Goal: Task Accomplishment & Management: Manage account settings

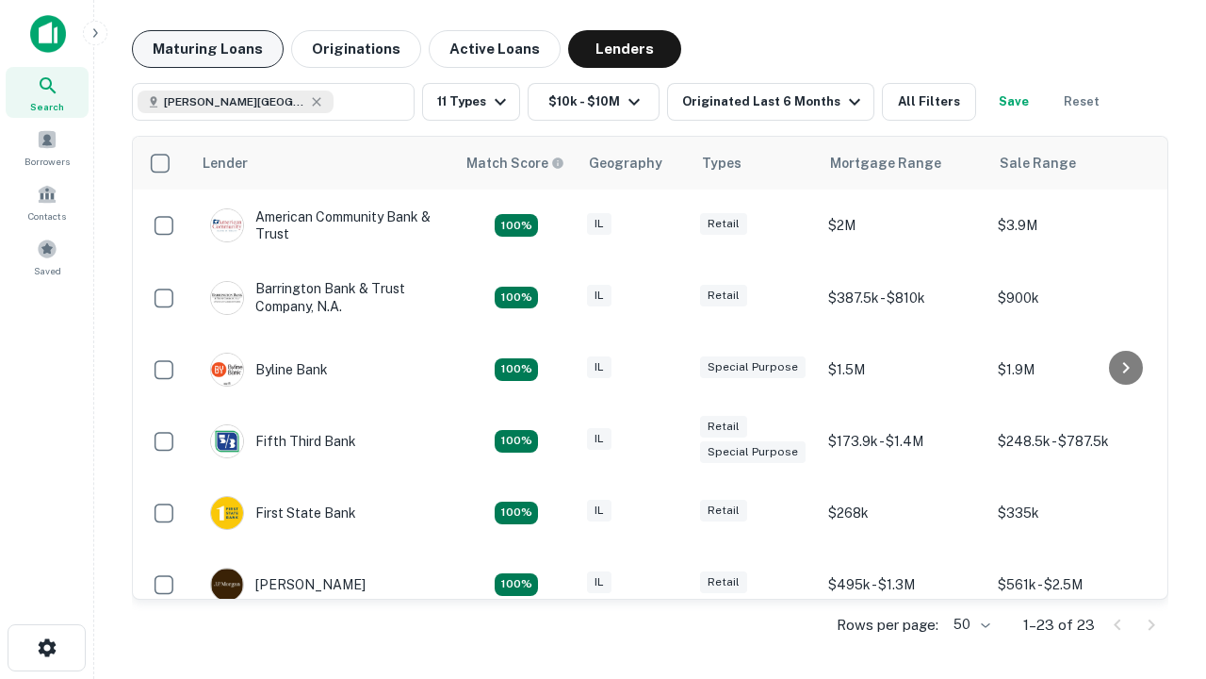
click at [207, 49] on button "Maturing Loans" at bounding box center [208, 49] width 152 height 38
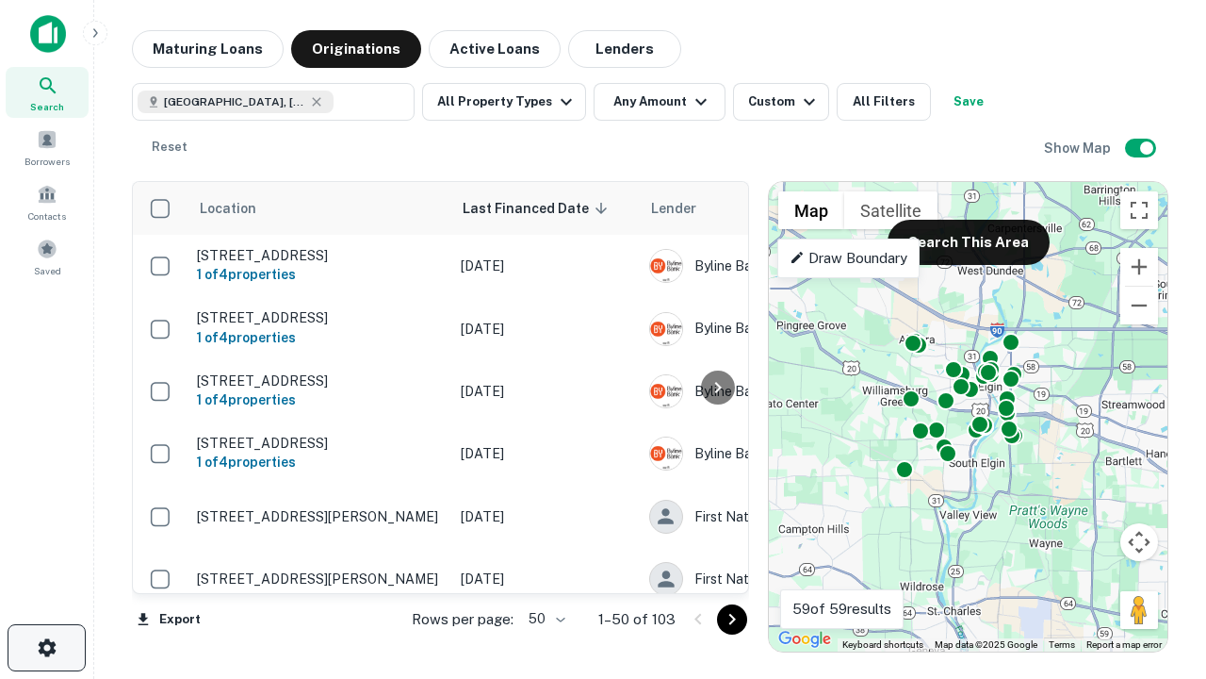
click at [46, 648] on icon "button" at bounding box center [47, 647] width 23 height 23
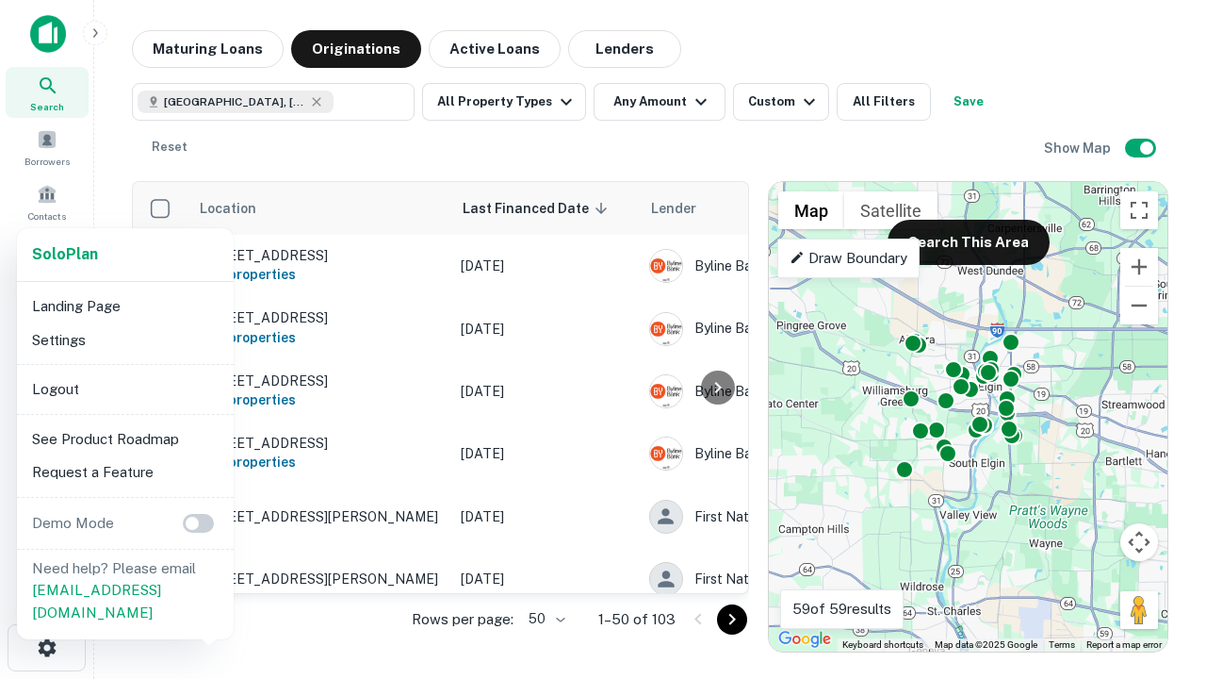
click at [124, 388] on li "Logout" at bounding box center [126, 389] width 202 height 34
